Goal: Transaction & Acquisition: Purchase product/service

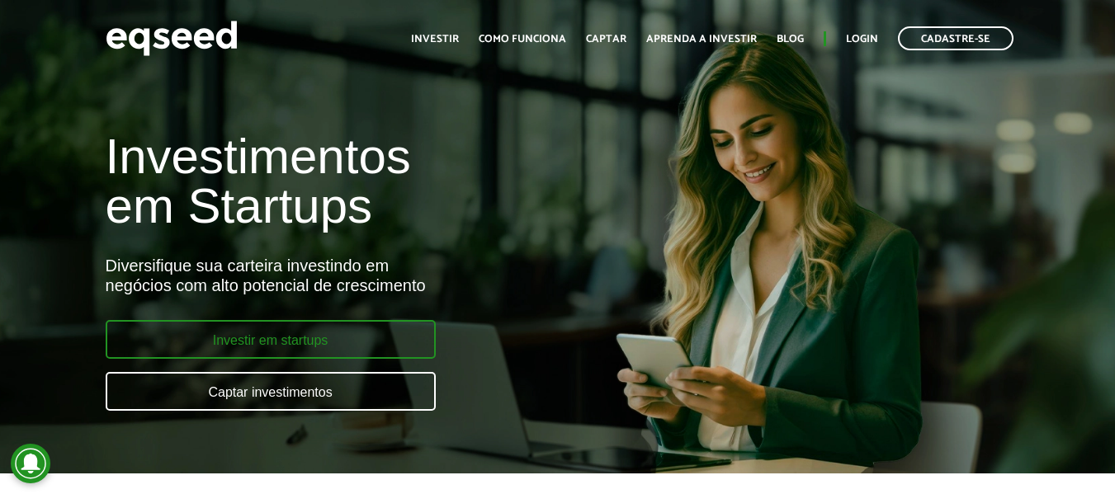
click at [318, 341] on link "Investir em startups" at bounding box center [271, 339] width 330 height 39
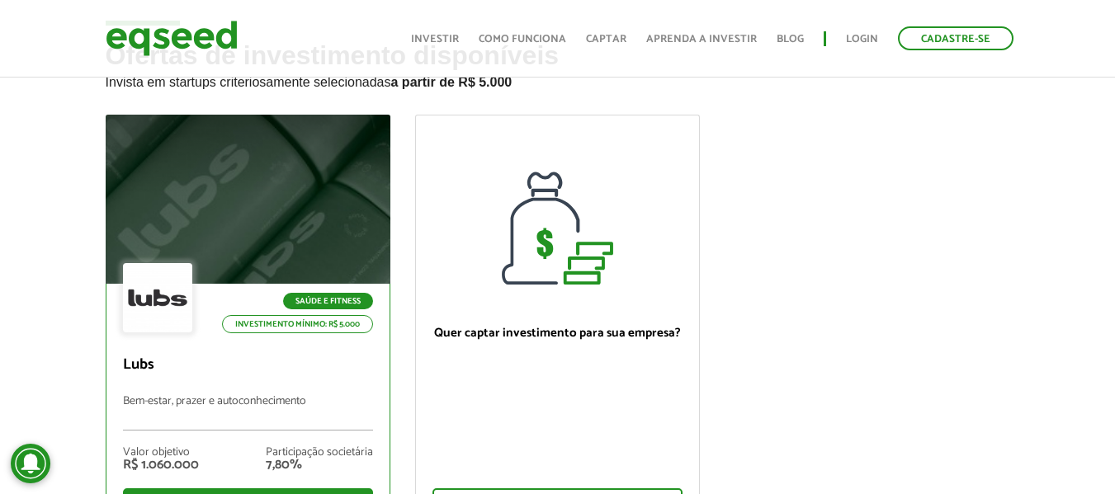
scroll to position [165, 0]
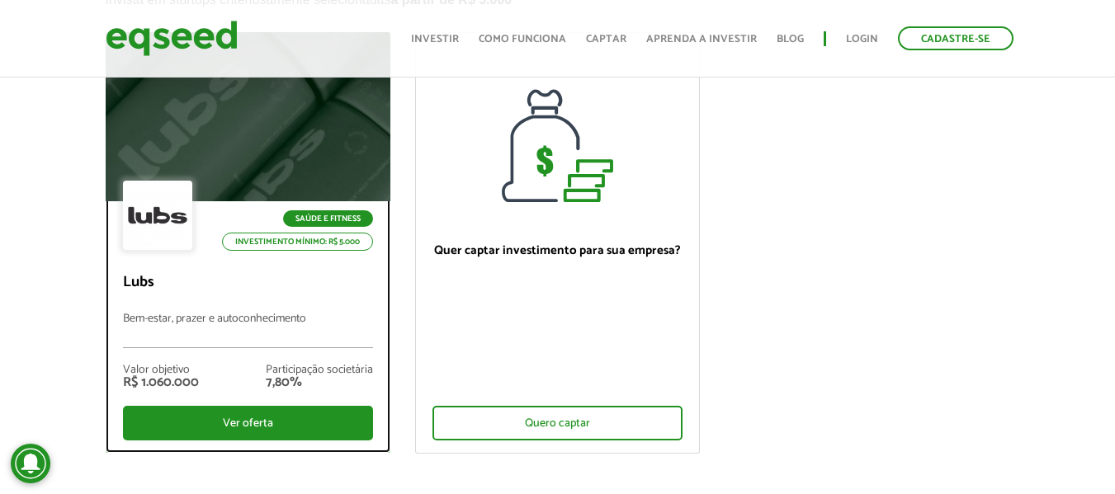
click at [187, 163] on div at bounding box center [248, 117] width 342 height 203
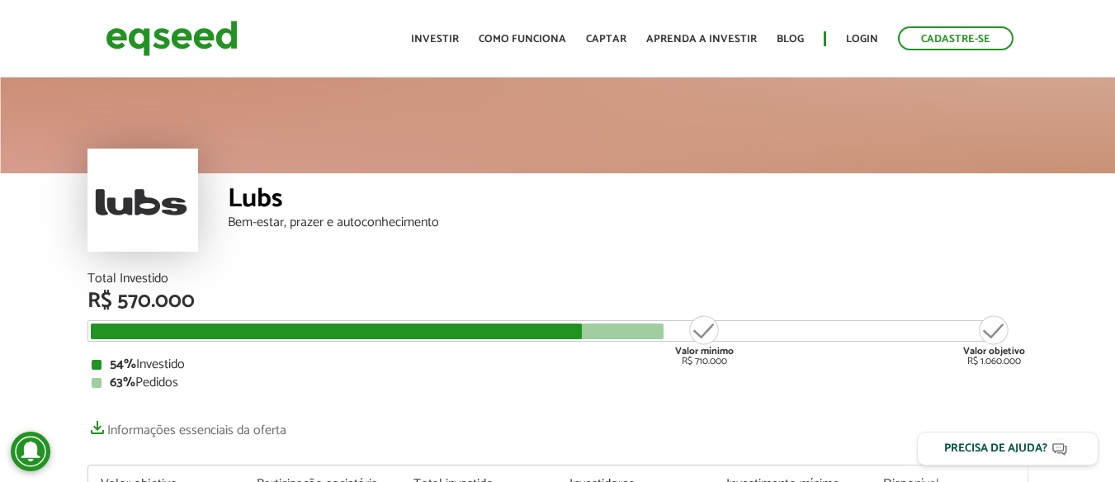
scroll to position [165, 0]
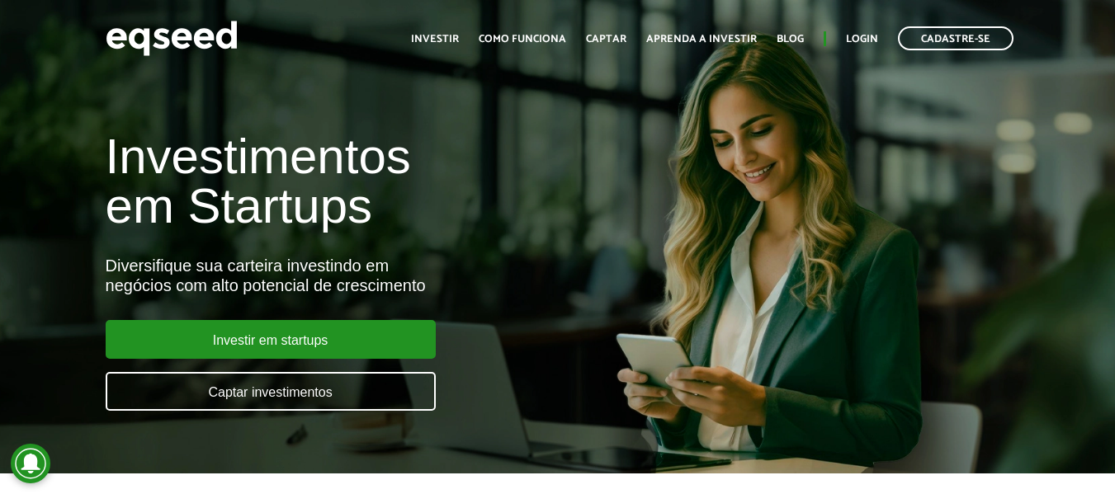
click at [296, 329] on link "Investir em startups" at bounding box center [271, 339] width 330 height 39
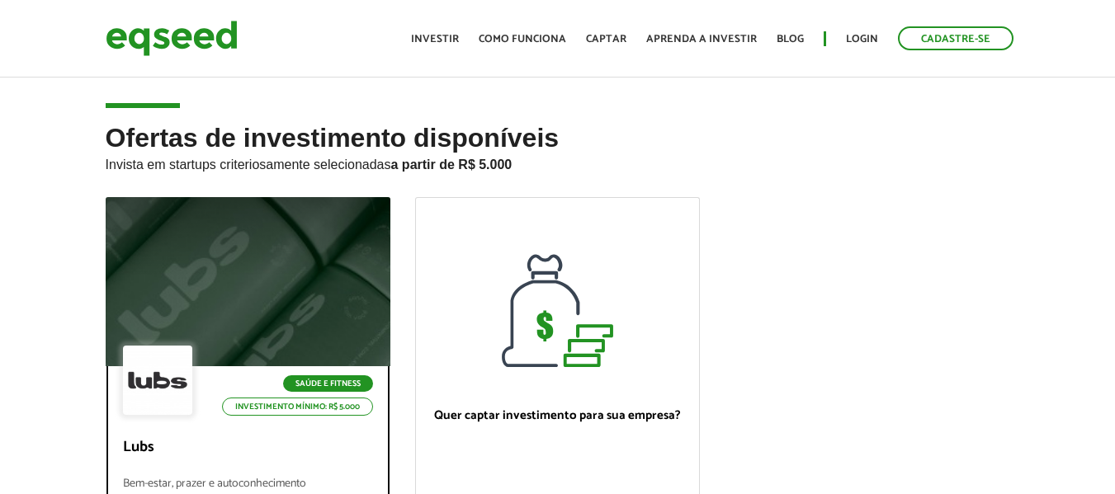
click at [342, 219] on div at bounding box center [248, 282] width 342 height 203
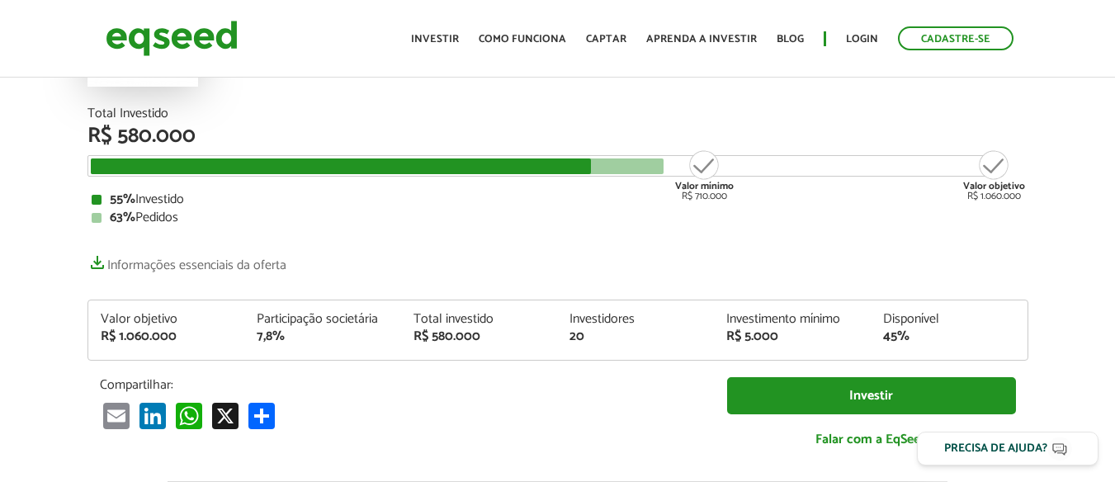
scroll to position [165, 0]
